Goal: Task Accomplishment & Management: Manage account settings

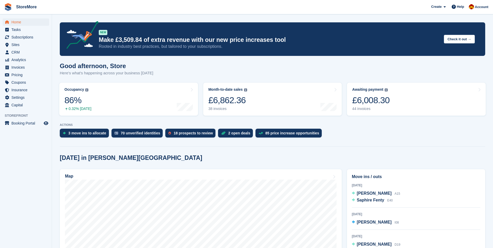
click at [32, 37] on span "Subscriptions" at bounding box center [26, 37] width 31 height 7
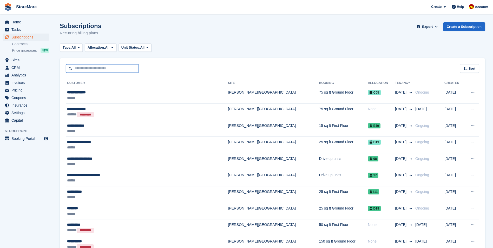
click at [97, 71] on input "text" at bounding box center [102, 68] width 73 height 9
type input "***"
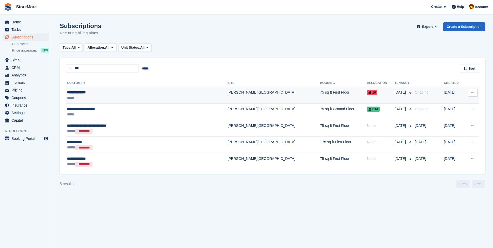
click at [118, 97] on div "*****" at bounding box center [125, 97] width 117 height 5
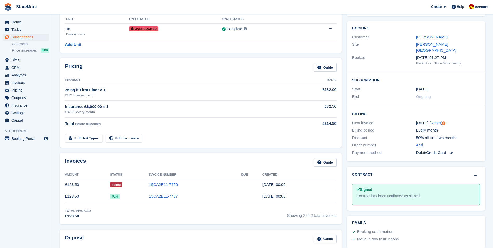
scroll to position [52, 0]
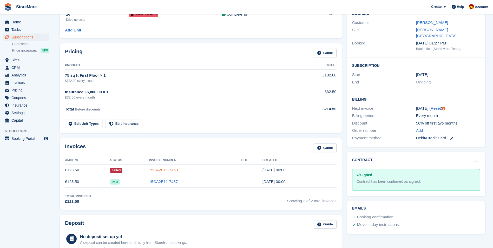
click at [165, 171] on link "15CA2E11-7750" at bounding box center [163, 170] width 29 height 4
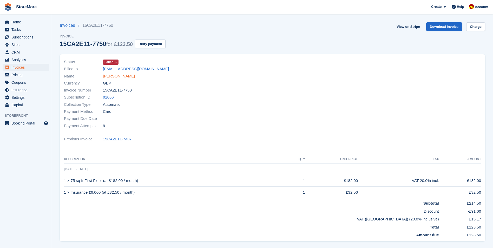
click at [125, 77] on link "[PERSON_NAME]" at bounding box center [119, 76] width 32 height 6
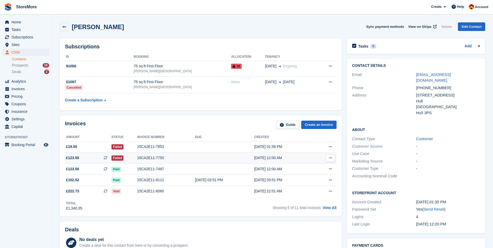
click at [154, 158] on div "15CA2E11-7750" at bounding box center [166, 157] width 58 height 5
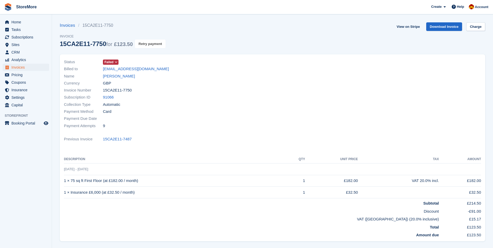
click at [152, 44] on button "Retry payment" at bounding box center [150, 43] width 31 height 9
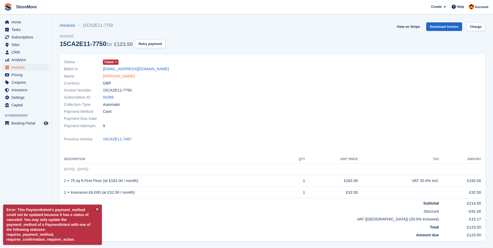
click at [116, 78] on link "Daniel Caprani" at bounding box center [119, 76] width 32 height 6
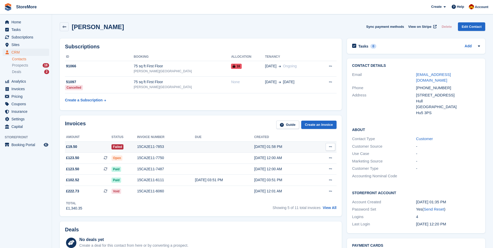
click at [137, 147] on div "Failed" at bounding box center [124, 146] width 26 height 5
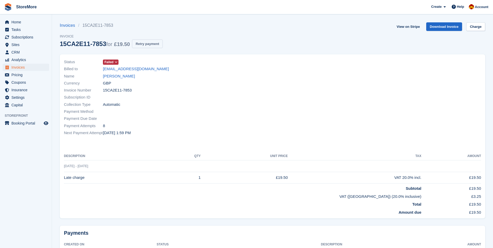
click at [141, 43] on button "Retry payment" at bounding box center [147, 43] width 31 height 9
click at [115, 78] on link "[PERSON_NAME]" at bounding box center [119, 76] width 32 height 6
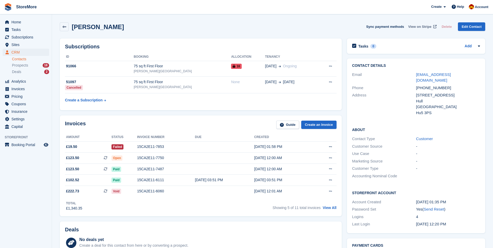
click at [417, 26] on span "View on Stripe" at bounding box center [419, 26] width 23 height 5
